Goal: Task Accomplishment & Management: Manage account settings

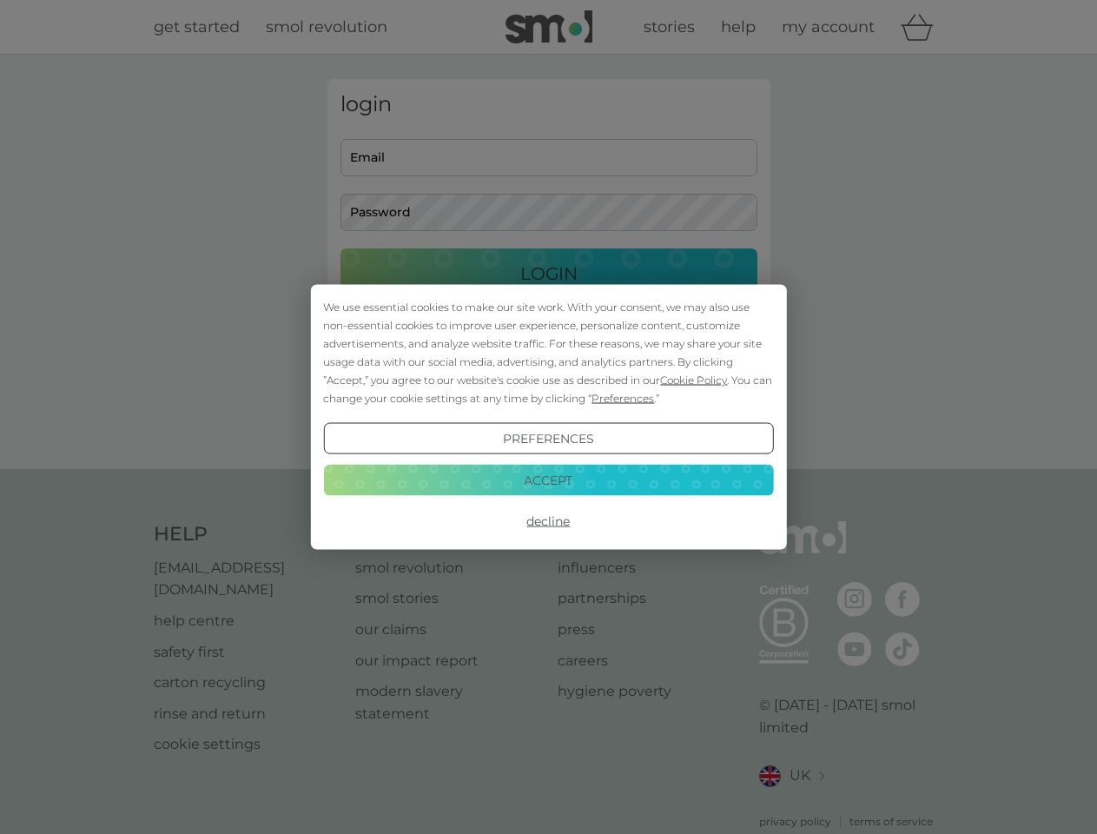
click at [694, 380] on span "Cookie Policy" at bounding box center [693, 380] width 67 height 13
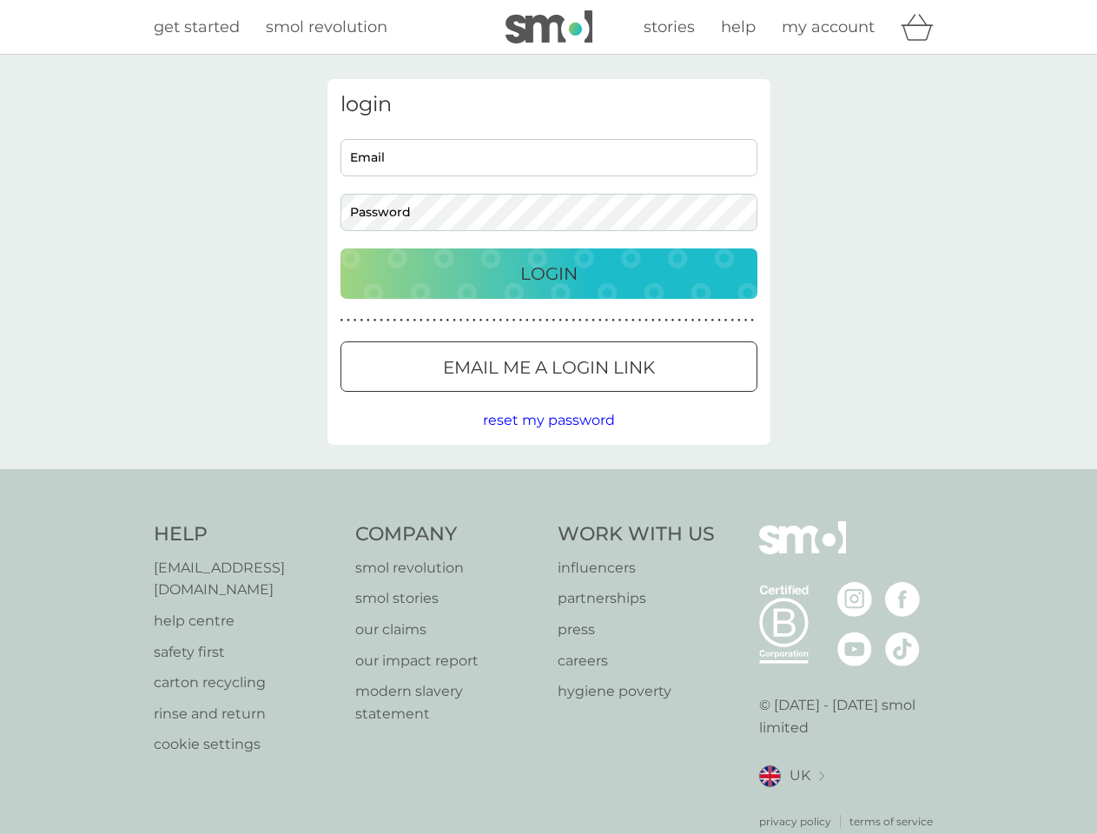
click at [621, 398] on div "login Email Password Login ● ● ● ● ● ● ● ● ● ● ● ● ● ● ● ● ● ● ● ● ● ● ● ● ● ● …" at bounding box center [549, 262] width 443 height 366
click at [548, 439] on div "login Email Password Login ● ● ● ● ● ● ● ● ● ● ● ● ● ● ● ● ● ● ● ● ● ● ● ● ● ● …" at bounding box center [549, 262] width 443 height 366
click at [548, 521] on div "Help [EMAIL_ADDRESS][DOMAIN_NAME] help centre safety first carton recycling rin…" at bounding box center [549, 675] width 791 height 308
click at [548, 480] on div "Help [EMAIL_ADDRESS][DOMAIN_NAME] help centre safety first carton recycling rin…" at bounding box center [548, 675] width 1097 height 413
